Goal: Information Seeking & Learning: Find specific page/section

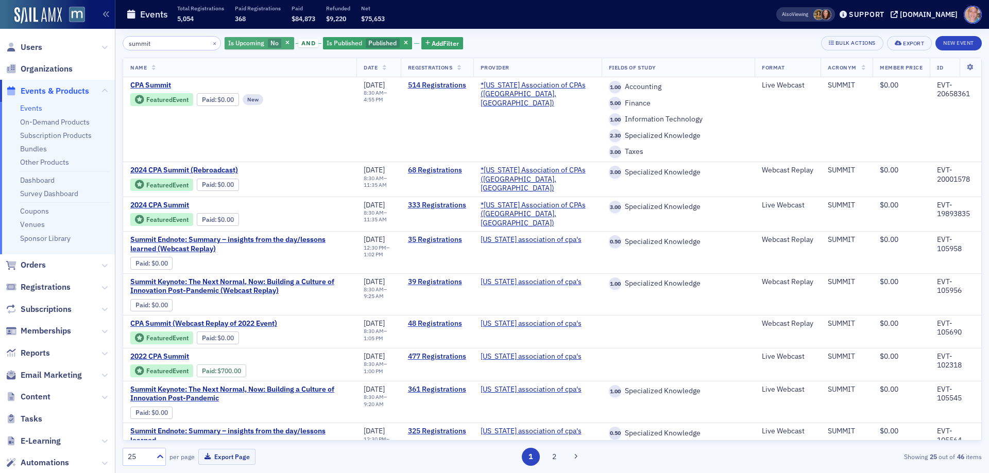
click at [270, 43] on span "No" at bounding box center [274, 43] width 8 height 8
click at [294, 44] on input "Yes" at bounding box center [294, 43] width 9 height 9
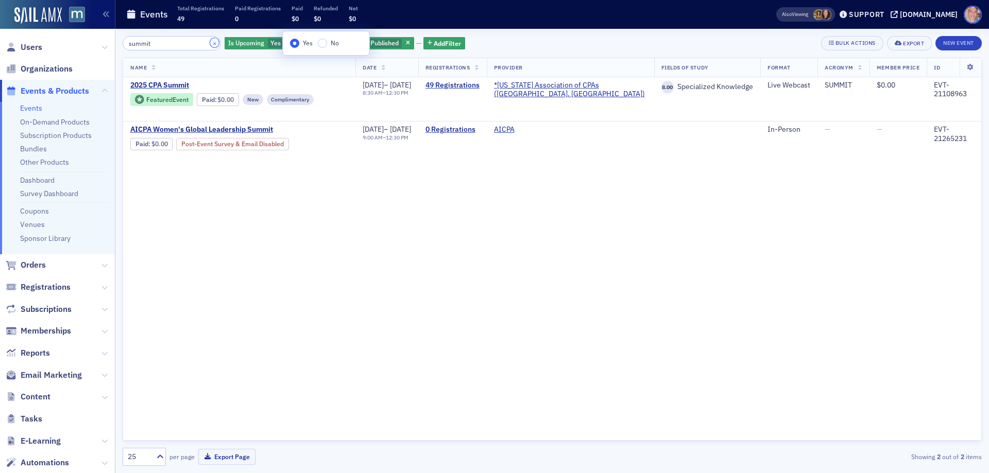
click at [210, 43] on button "×" at bounding box center [214, 42] width 9 height 9
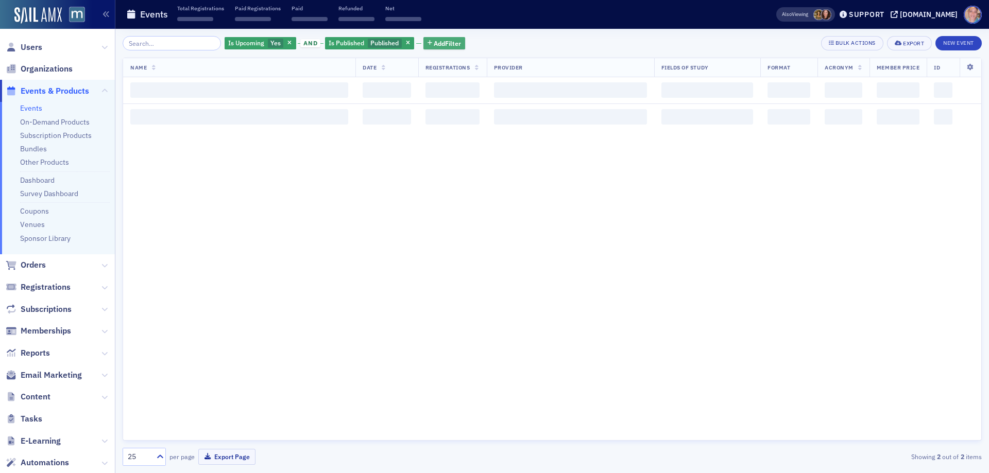
click at [434, 42] on span "Add Filter" at bounding box center [447, 43] width 27 height 9
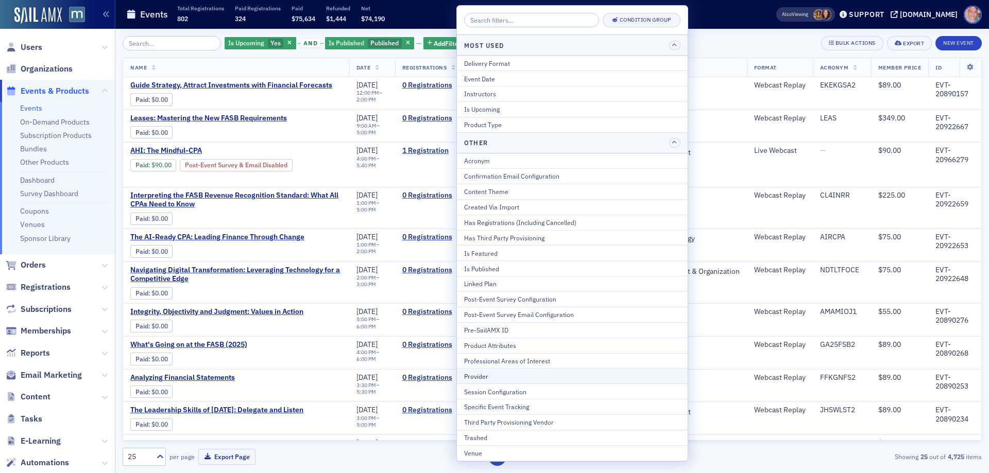
click at [506, 375] on div "Provider" at bounding box center [572, 376] width 216 height 9
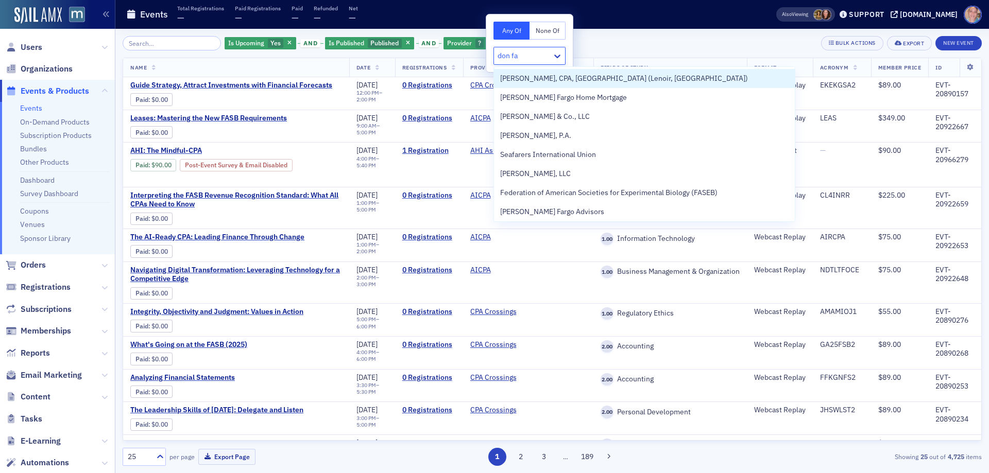
type input "don far"
click at [563, 79] on span "[PERSON_NAME], CPA, [GEOGRAPHIC_DATA] (Lenoir, [GEOGRAPHIC_DATA])" at bounding box center [624, 78] width 248 height 11
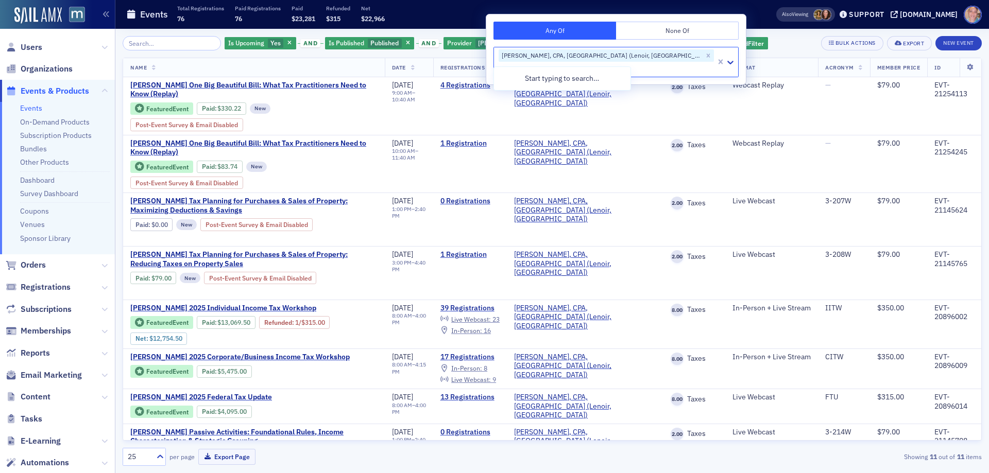
click at [711, 39] on div "Is Upcoming Yes and Is Published Published and Provider [PERSON_NAME], CPA, [GE…" at bounding box center [552, 43] width 859 height 14
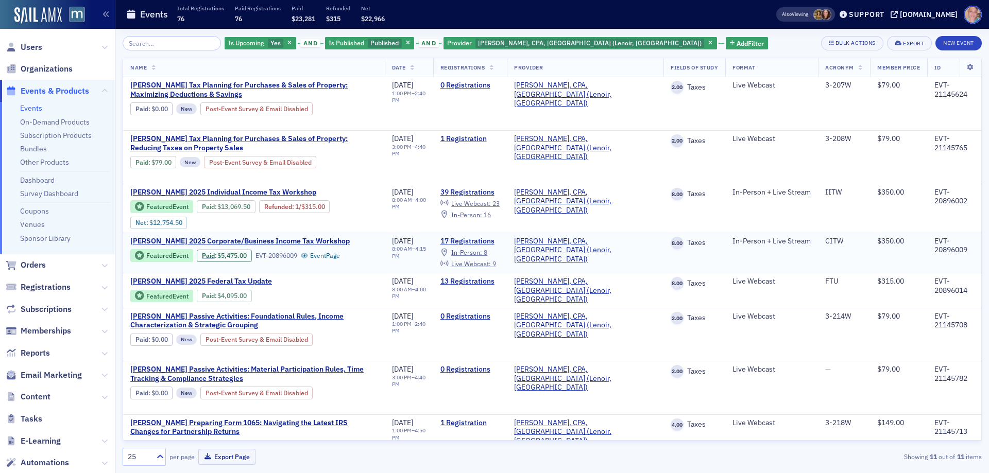
scroll to position [117, 0]
